Goal: Navigation & Orientation: Find specific page/section

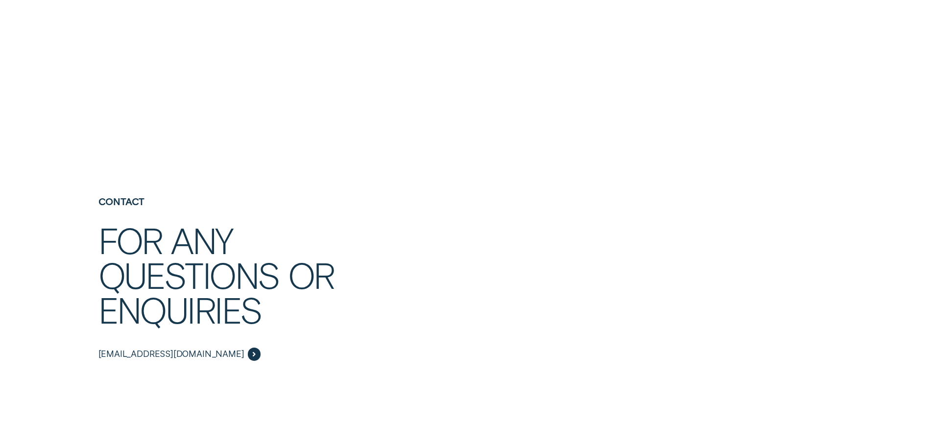
scroll to position [2057, 0]
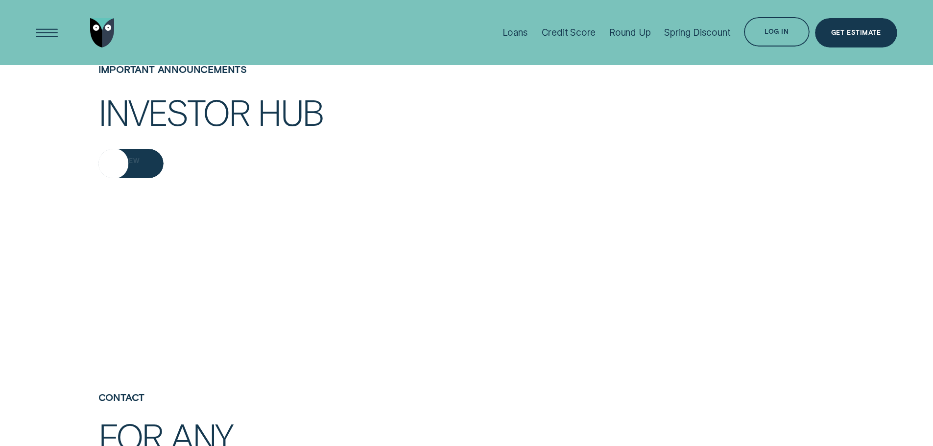
click at [141, 178] on div "View" at bounding box center [130, 163] width 65 height 29
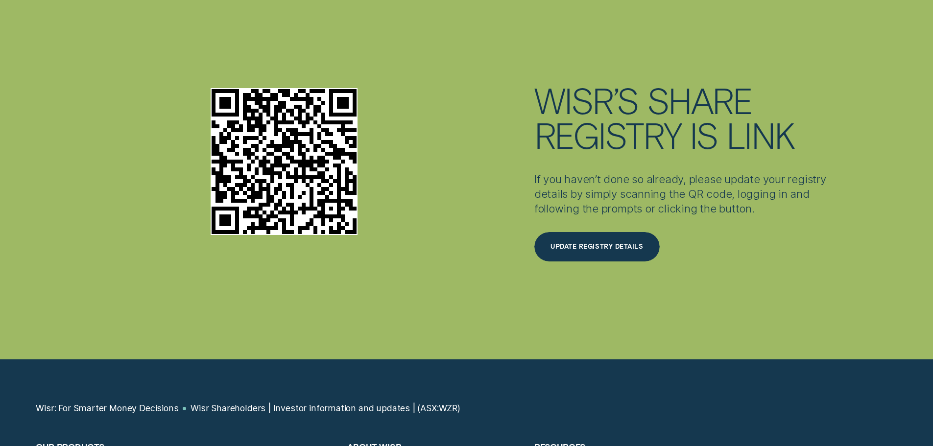
scroll to position [3548, 0]
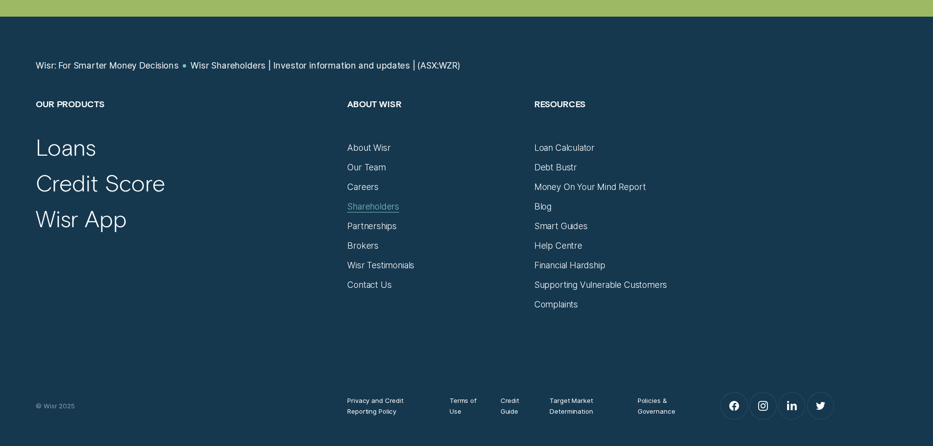
click at [387, 212] on div "Shareholders" at bounding box center [373, 206] width 52 height 11
click at [376, 212] on div "Shareholders" at bounding box center [373, 206] width 52 height 11
click at [364, 212] on div "Shareholders" at bounding box center [373, 206] width 52 height 11
click at [363, 212] on div "Shareholders" at bounding box center [435, 202] width 176 height 20
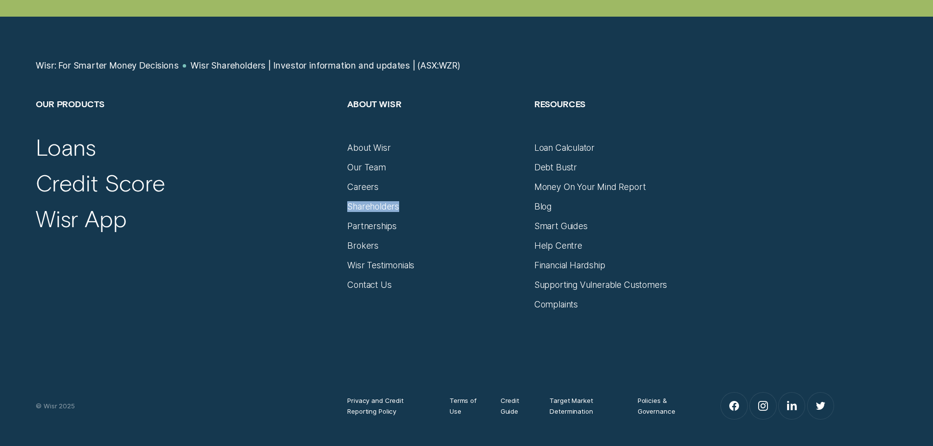
click at [362, 212] on div "Shareholders" at bounding box center [435, 202] width 176 height 20
click at [356, 212] on div "Shareholders" at bounding box center [373, 206] width 52 height 11
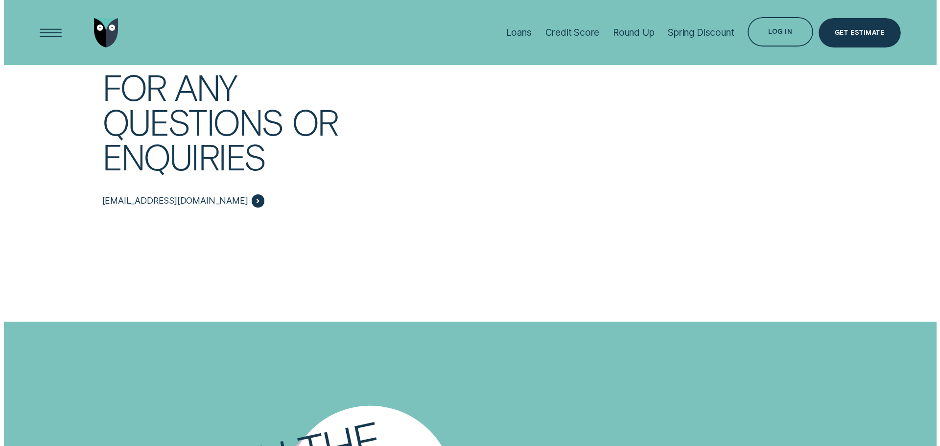
scroll to position [2275, 0]
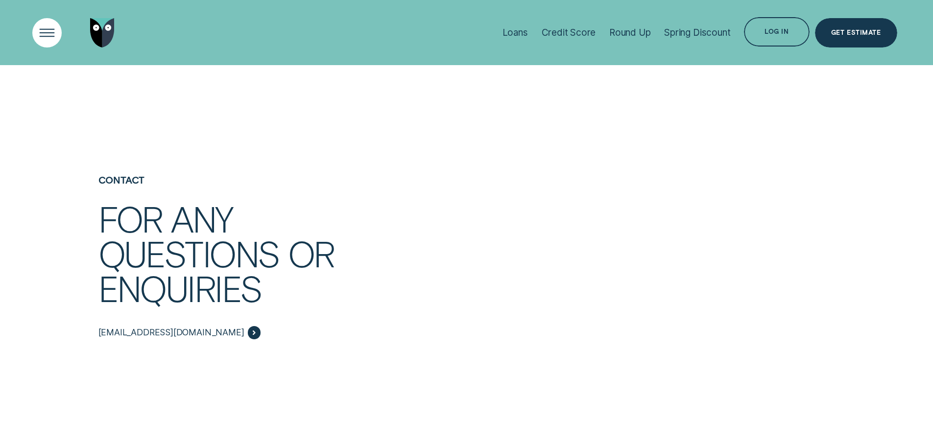
click at [53, 25] on div "Open Menu" at bounding box center [47, 33] width 42 height 42
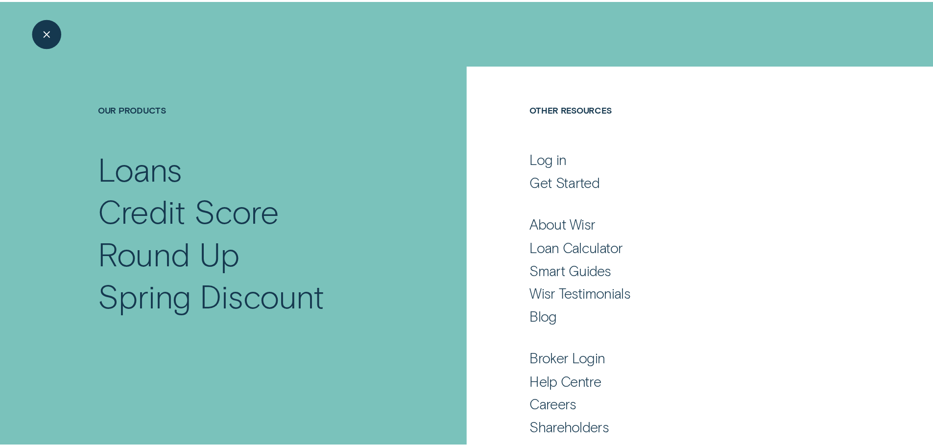
scroll to position [65, 0]
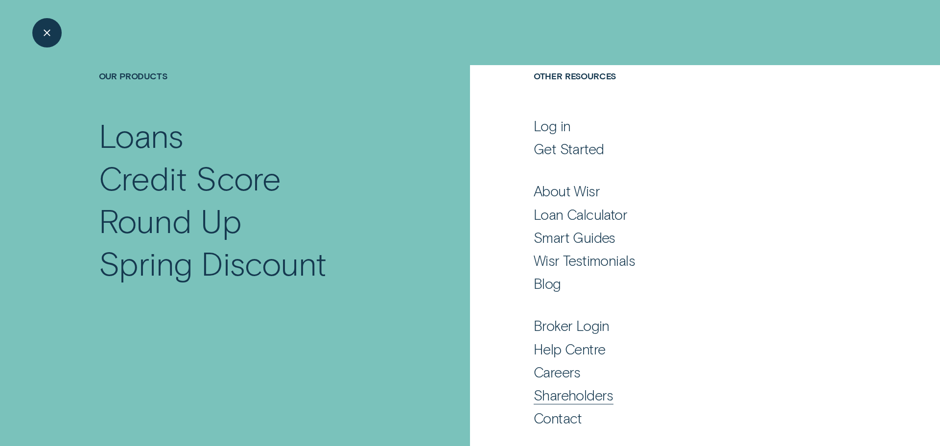
click at [554, 399] on div "Shareholders" at bounding box center [574, 395] width 80 height 18
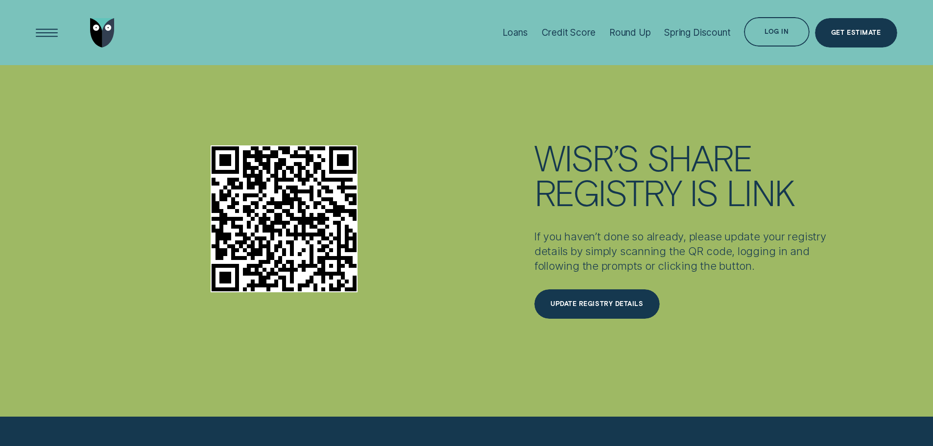
scroll to position [3058, 0]
